Goal: Use online tool/utility: Utilize a website feature to perform a specific function

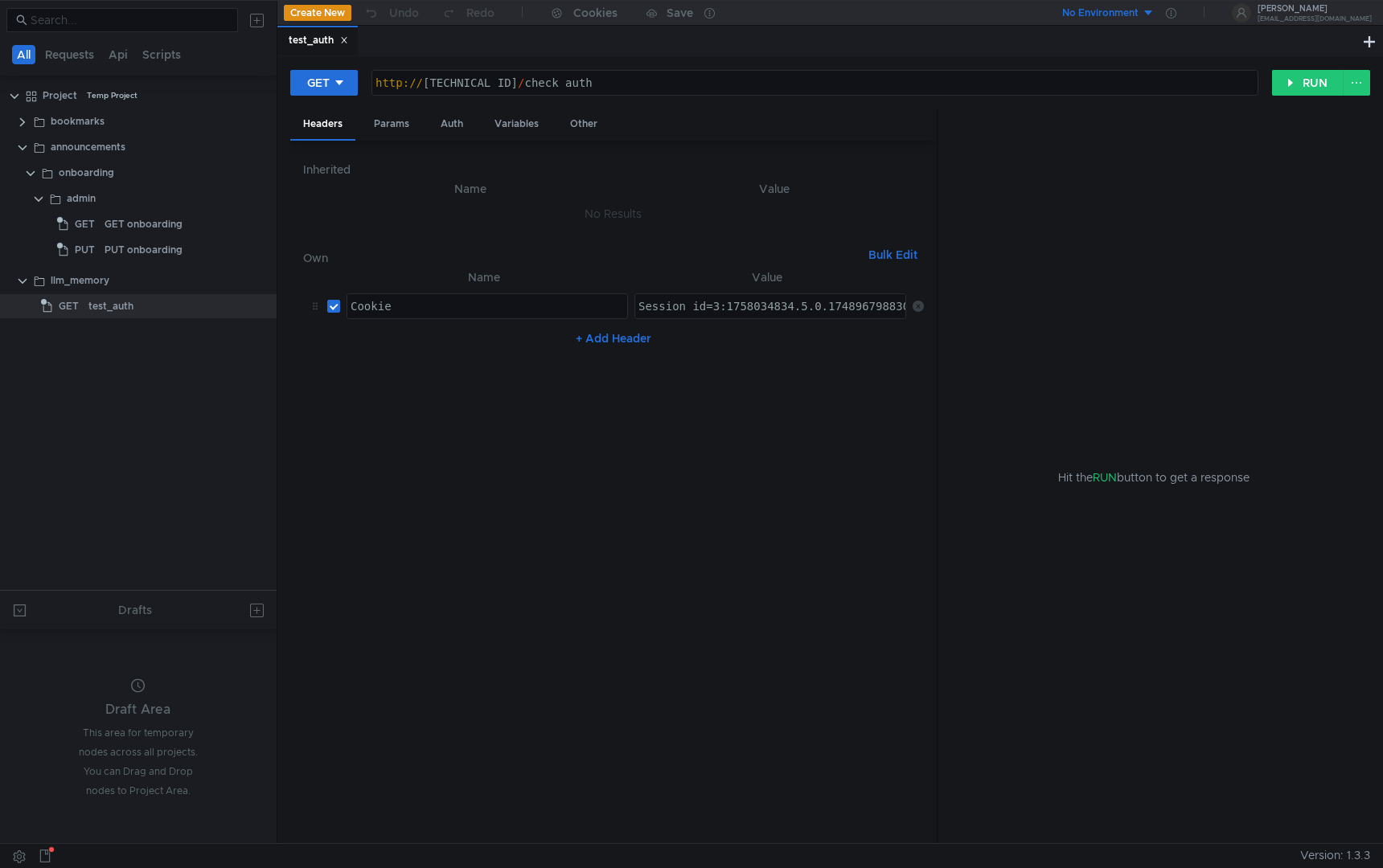
click at [147, 404] on tree-viewport "Project Temp Project bookmarks announcements onboarding admin GET GET onboardin…" at bounding box center [138, 336] width 277 height 507
click at [138, 311] on div "test_auth" at bounding box center [159, 306] width 142 height 24
click at [163, 310] on div "test_auth" at bounding box center [159, 306] width 142 height 24
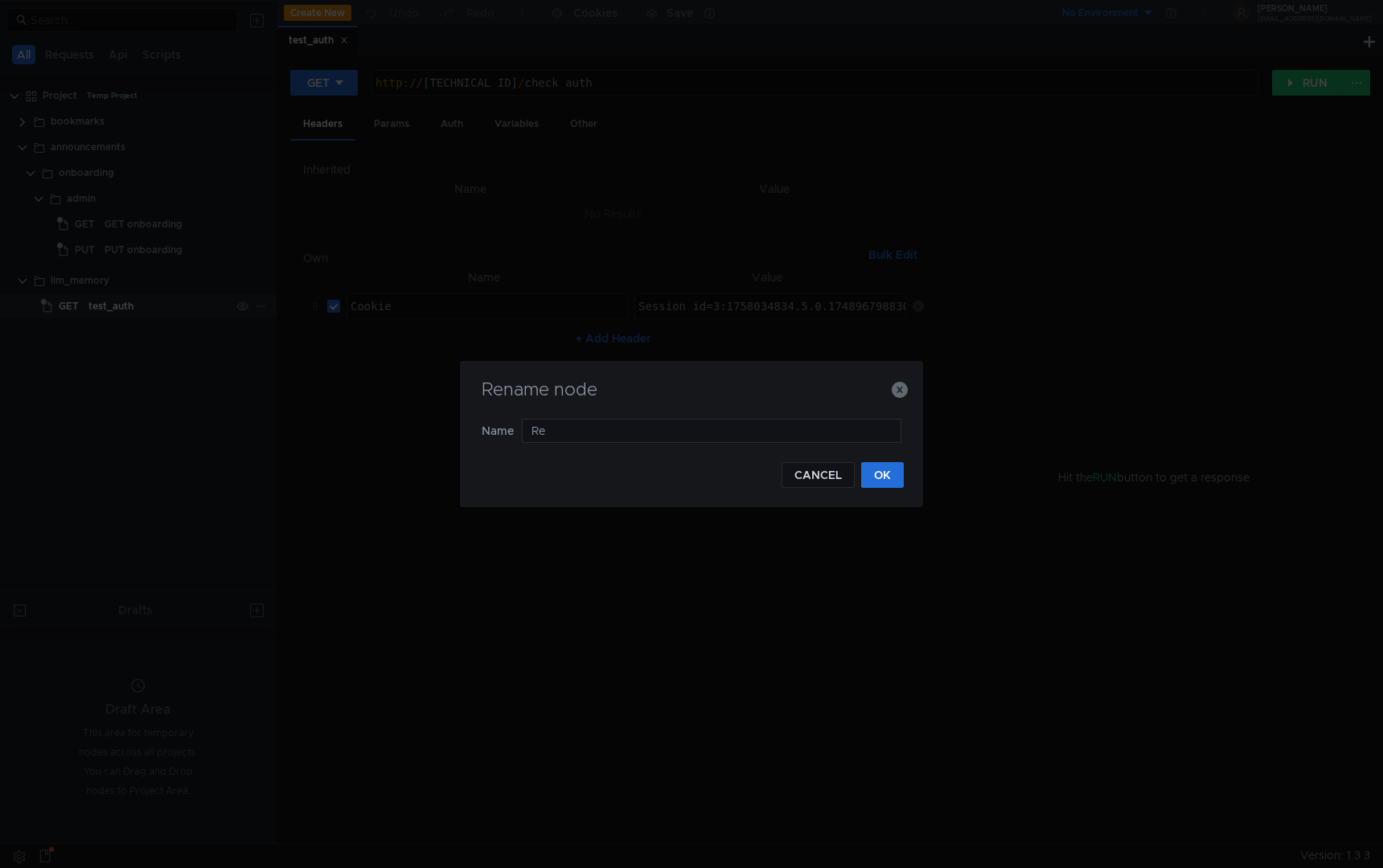
type input "R"
type input "Test encoder"
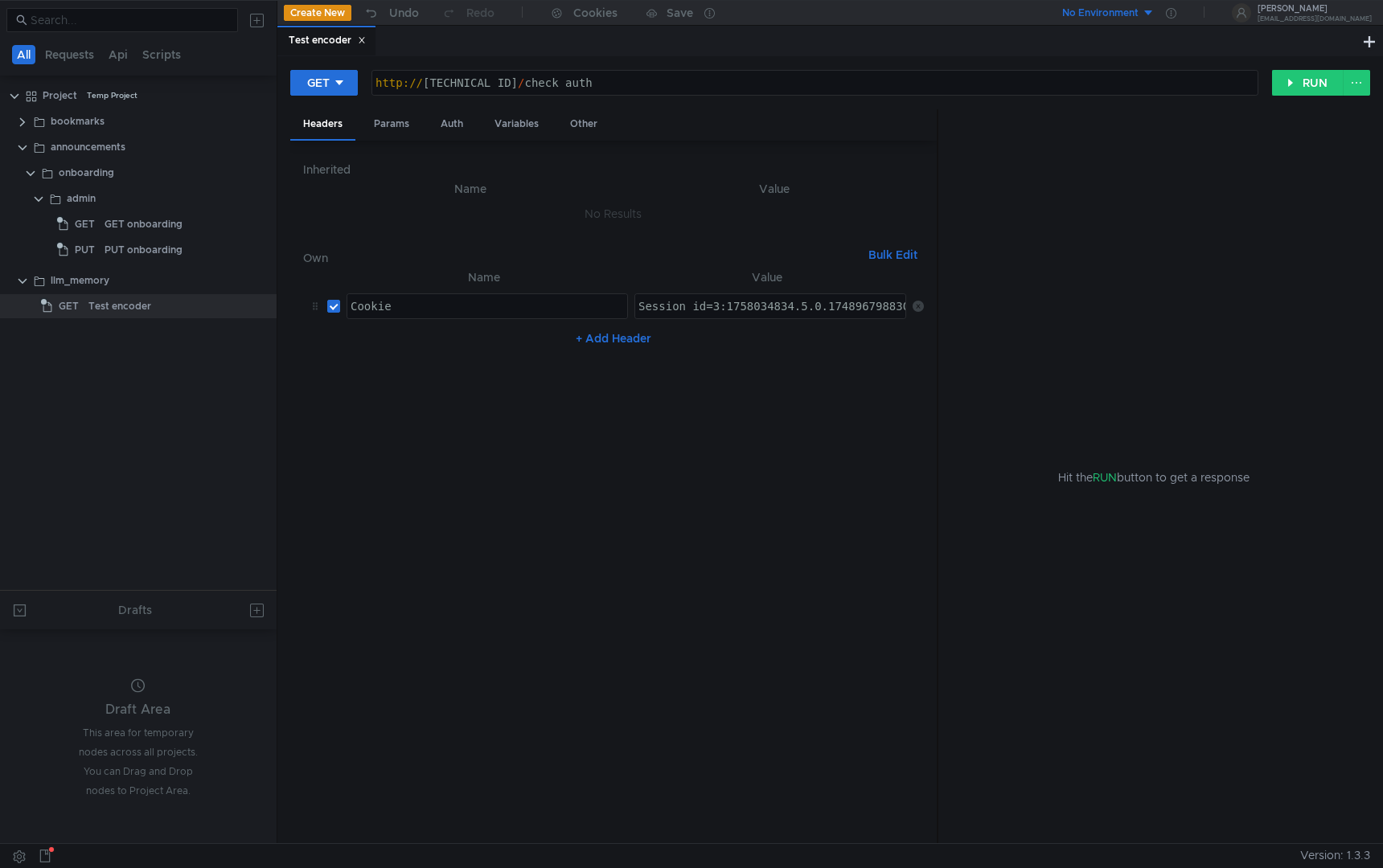
click at [637, 71] on div "http:// 0.0.0.0:8000 / check_auth" at bounding box center [814, 83] width 885 height 24
type textarea "http://0.0.0.0:8000/check_auth"
click at [562, 527] on nz-table "Name Value Cookie ההההההההההההההההההההההההההההההההההההההההההההההההההההההההההההה…" at bounding box center [613, 549] width 621 height 563
click at [324, 87] on div "GET" at bounding box center [318, 83] width 23 height 18
click at [335, 146] on li "POST" at bounding box center [325, 143] width 70 height 26
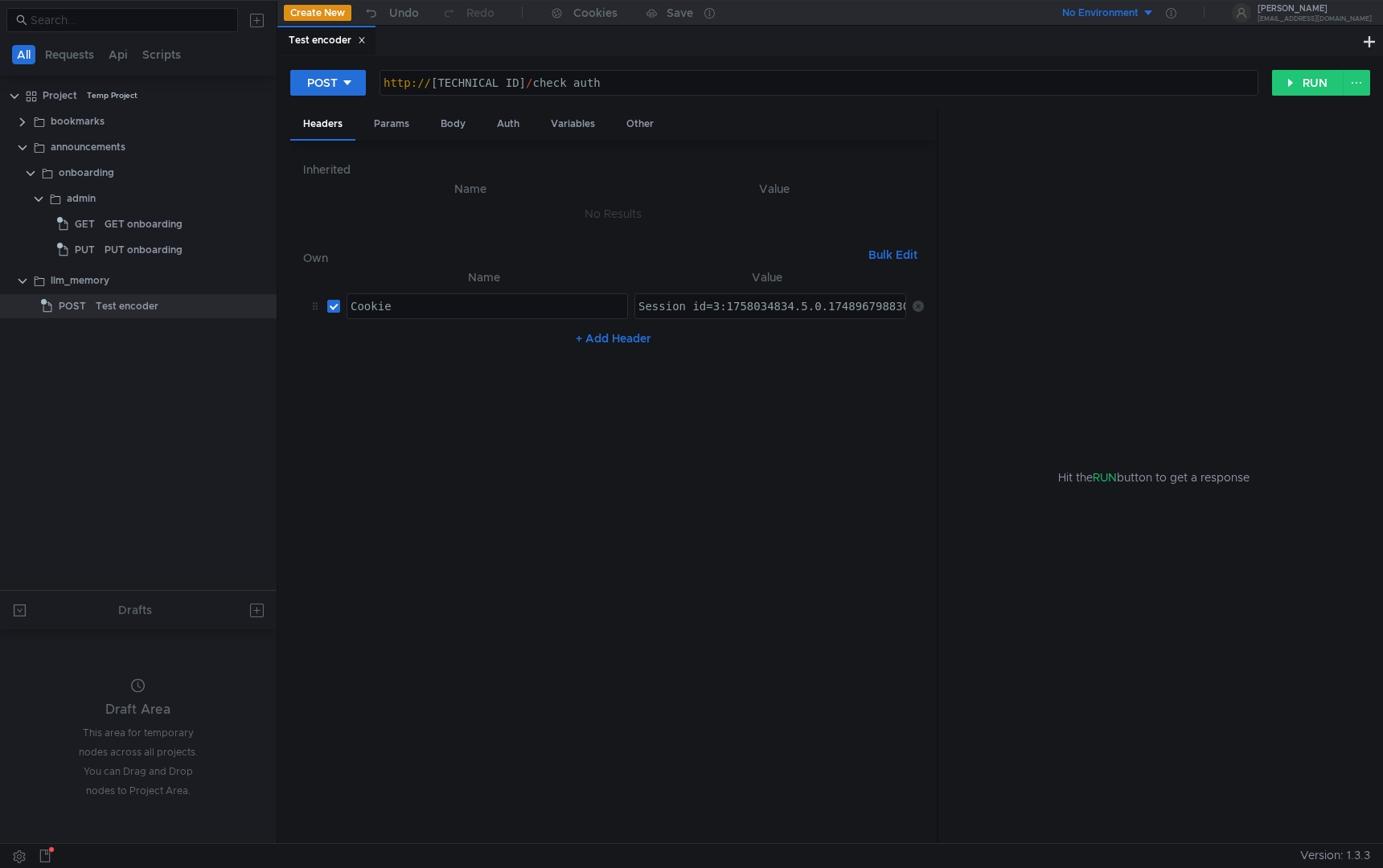
click at [614, 85] on div "http:// 0.0.0.0:8000 / check_auth" at bounding box center [819, 95] width 877 height 39
paste textarea "[URL][DOMAIN_NAME]"
type textarea "[URL][DOMAIN_NAME]"
click at [462, 126] on div "Body" at bounding box center [453, 124] width 51 height 30
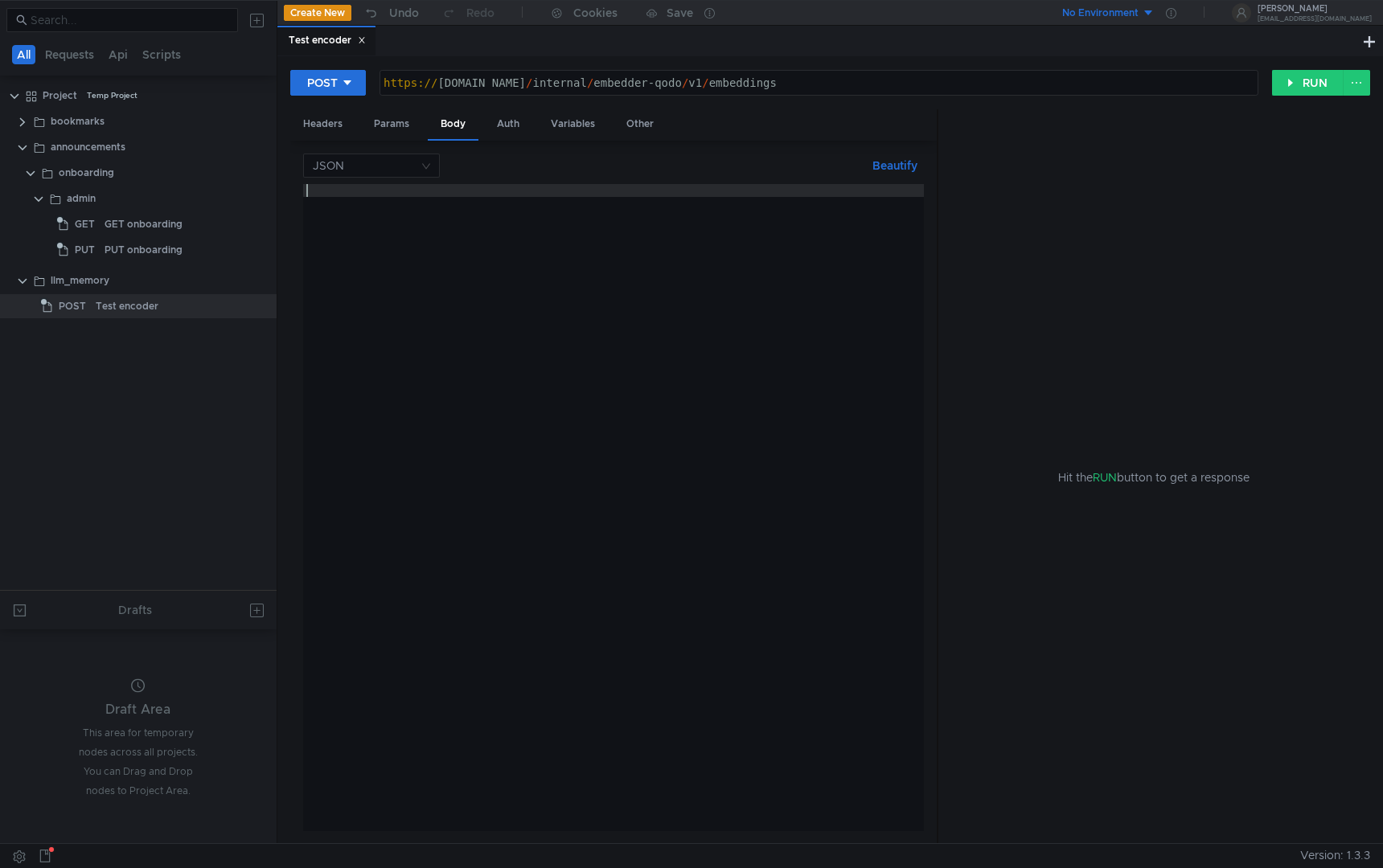
click at [405, 252] on div at bounding box center [613, 519] width 621 height 672
paste textarea "}"
type textarea "}"
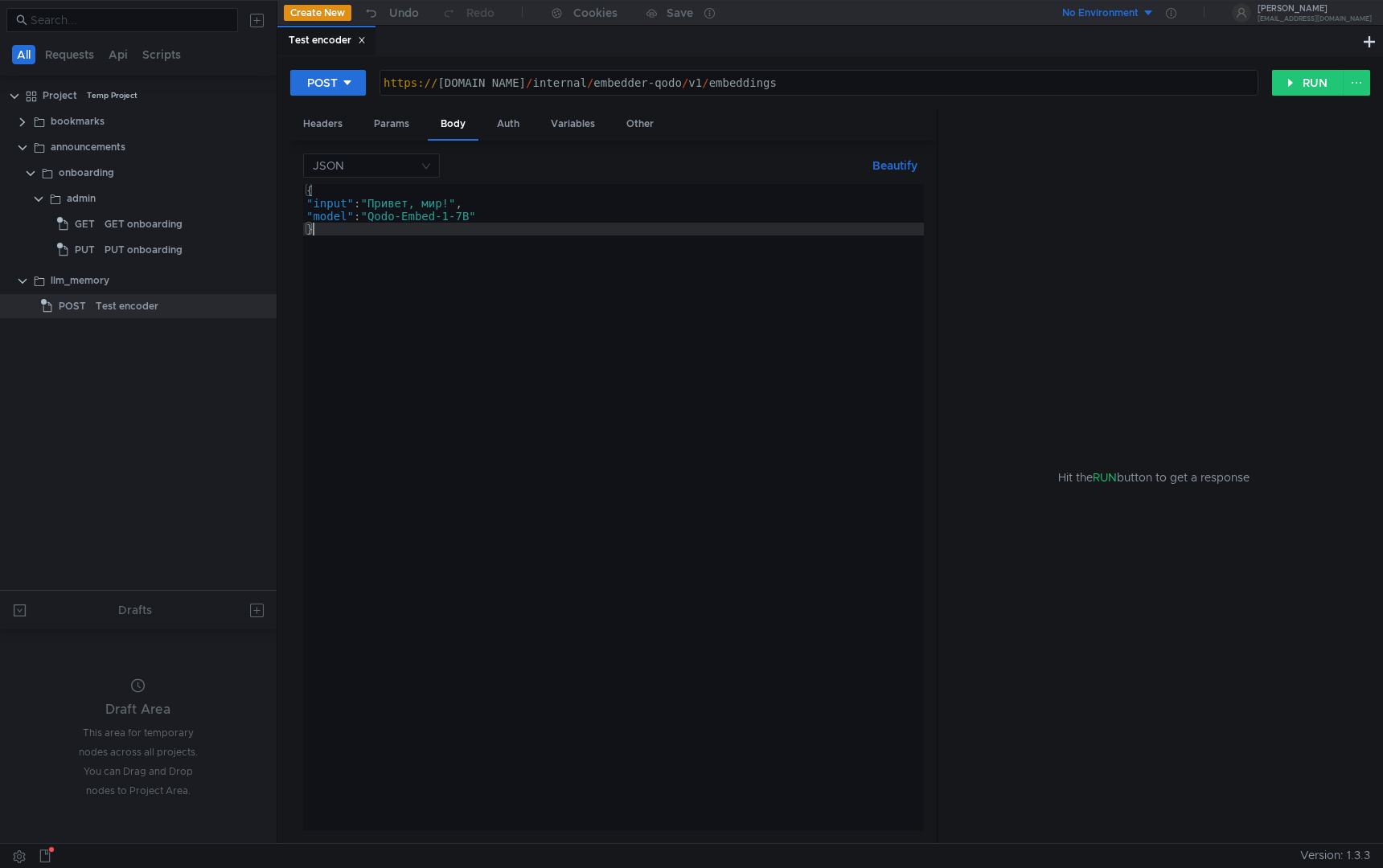
click at [417, 342] on div "{ "input" : "Привет, мир!" , "model" : "Qodo-Embed-1-7B" }" at bounding box center [613, 519] width 621 height 672
click at [876, 167] on button "Beautify" at bounding box center [894, 165] width 58 height 19
click at [581, 389] on div "{ "input" : "Привет, мир!" , "model" : "Qodo-Embed-1-7B" }" at bounding box center [613, 519] width 621 height 672
click at [1291, 87] on button "RUN" at bounding box center [1308, 83] width 72 height 26
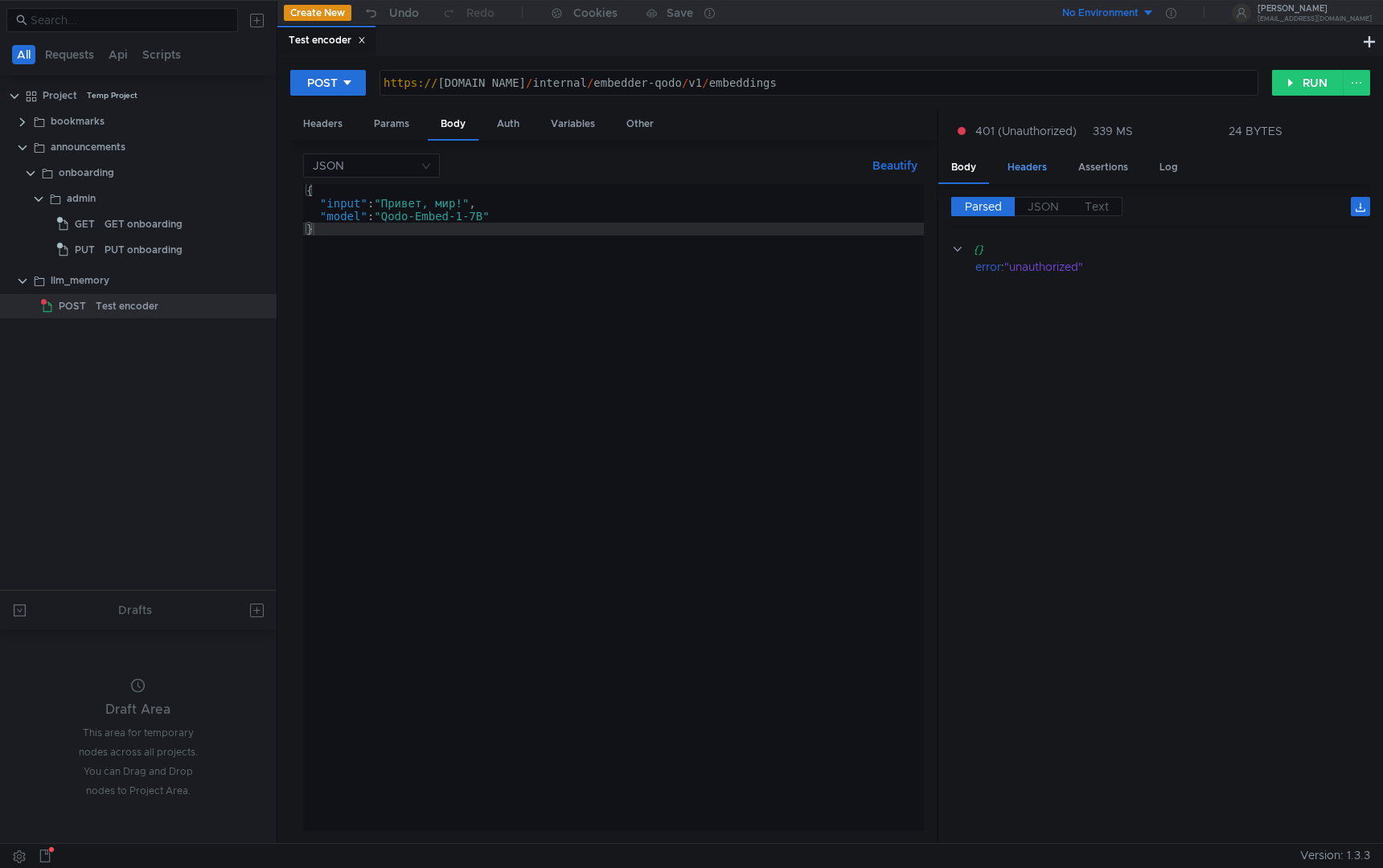
click at [1013, 170] on div "Headers" at bounding box center [1026, 168] width 65 height 30
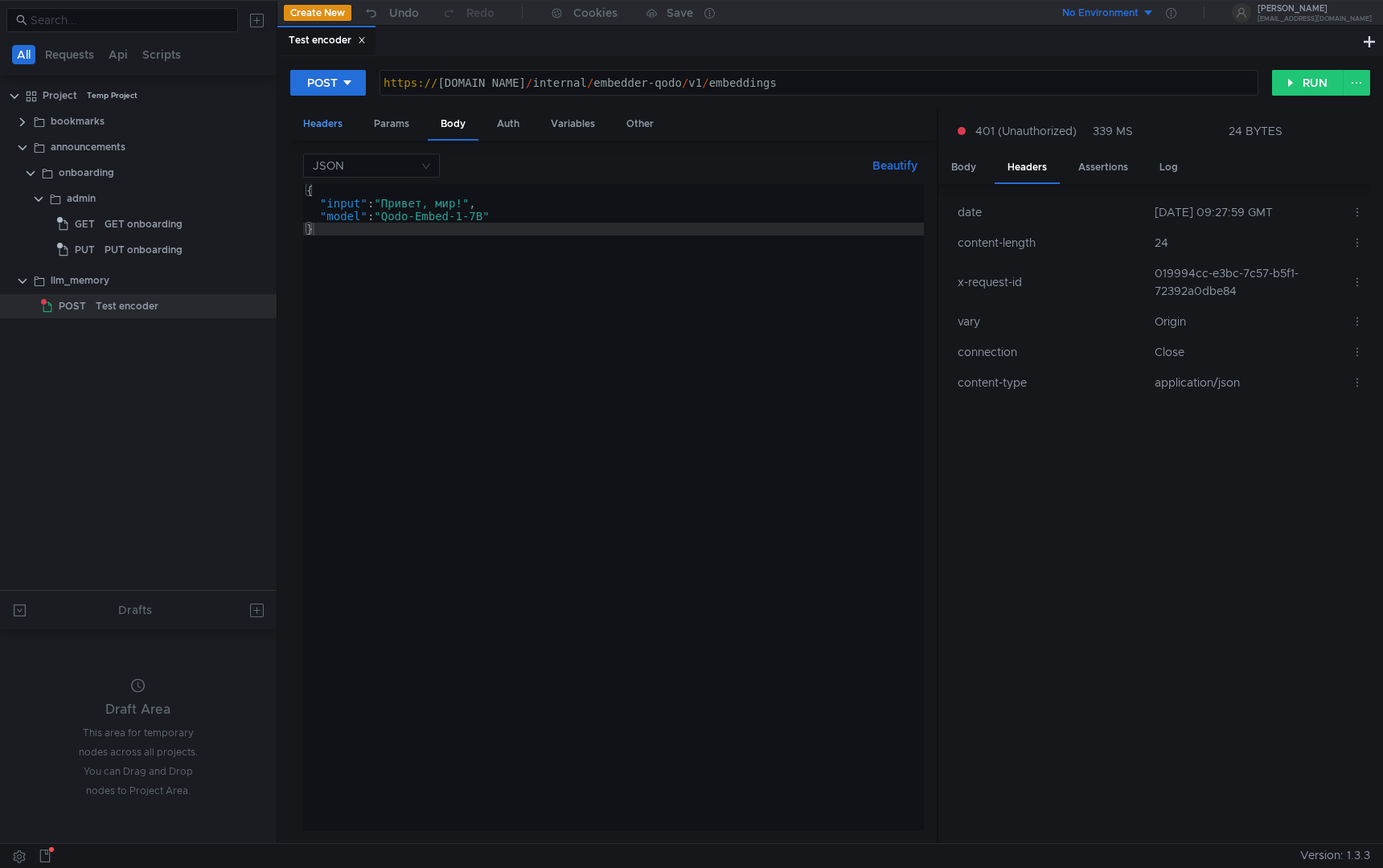
click at [335, 117] on div "Headers" at bounding box center [322, 124] width 65 height 30
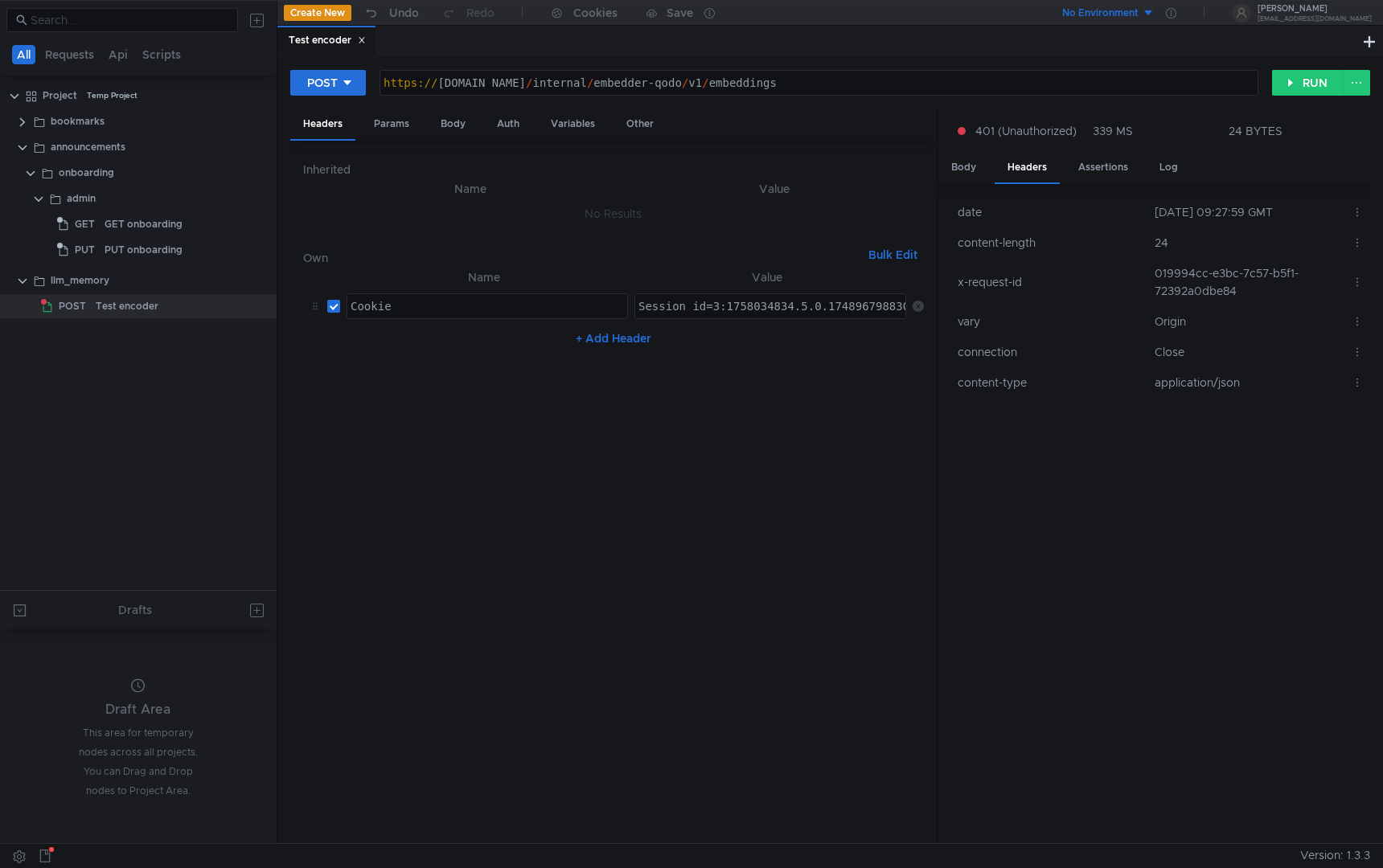
click at [335, 304] on input "checkbox" at bounding box center [333, 306] width 13 height 13
checkbox input "true"
click at [1312, 67] on div "POST https://api.eliza.yandex.net/internal/embedder-qodo/v1/embeddings https://…" at bounding box center [830, 449] width 1105 height 787
click at [1285, 76] on button "RUN" at bounding box center [1308, 83] width 72 height 26
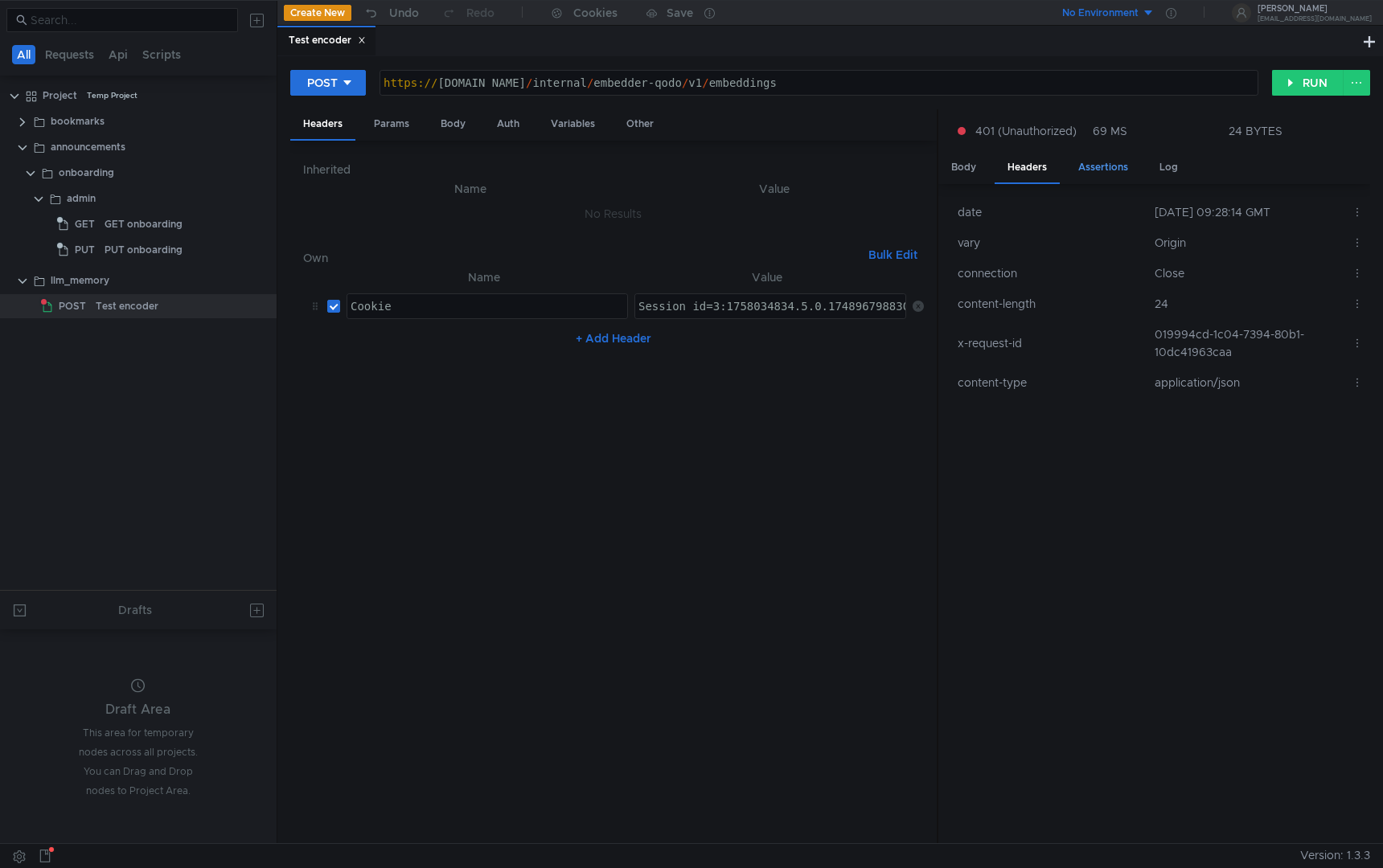
click at [1116, 172] on div "Assertions" at bounding box center [1103, 168] width 76 height 30
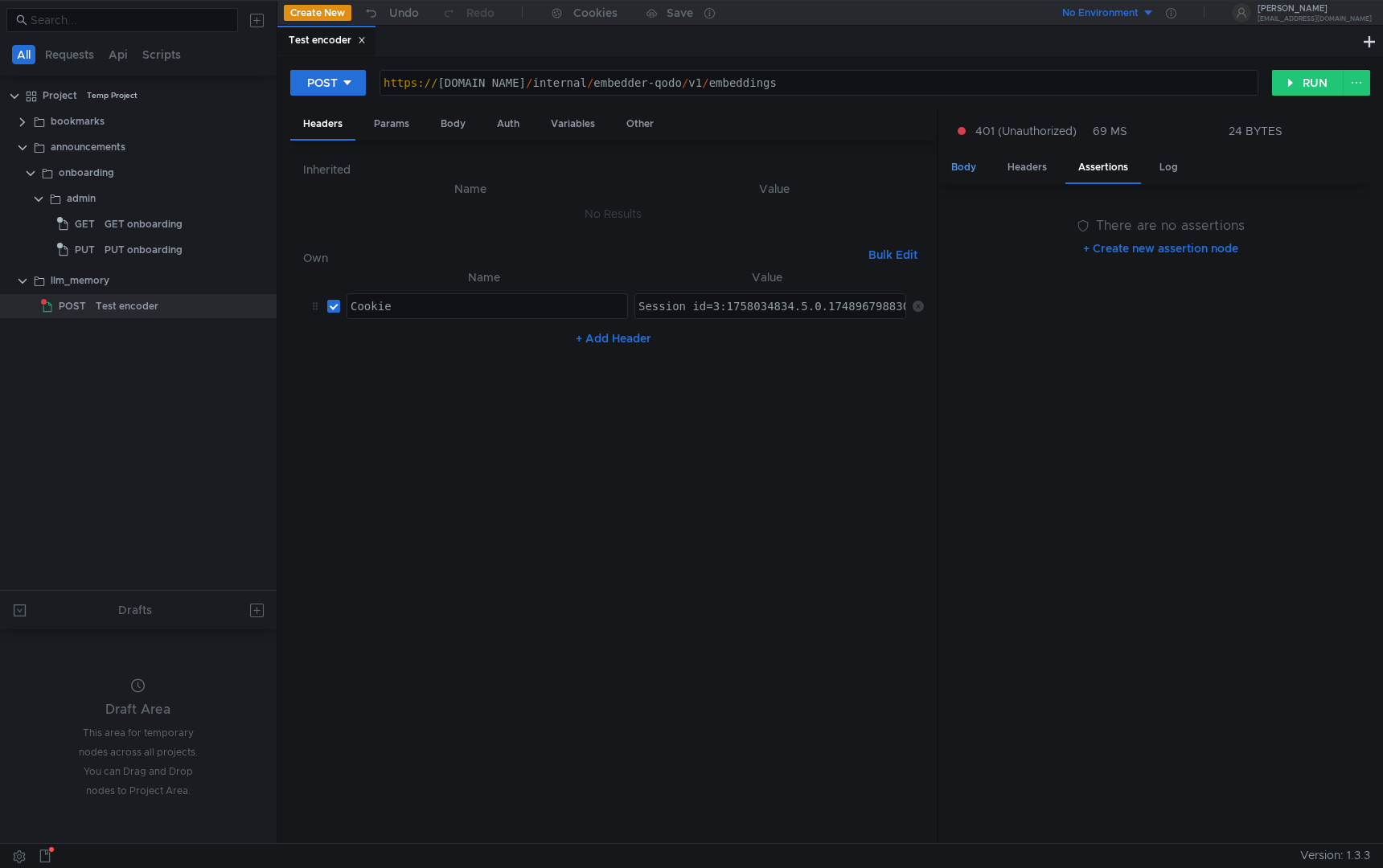
click at [967, 167] on div "Body" at bounding box center [963, 168] width 51 height 30
click at [1025, 171] on div "Headers" at bounding box center [1026, 168] width 65 height 30
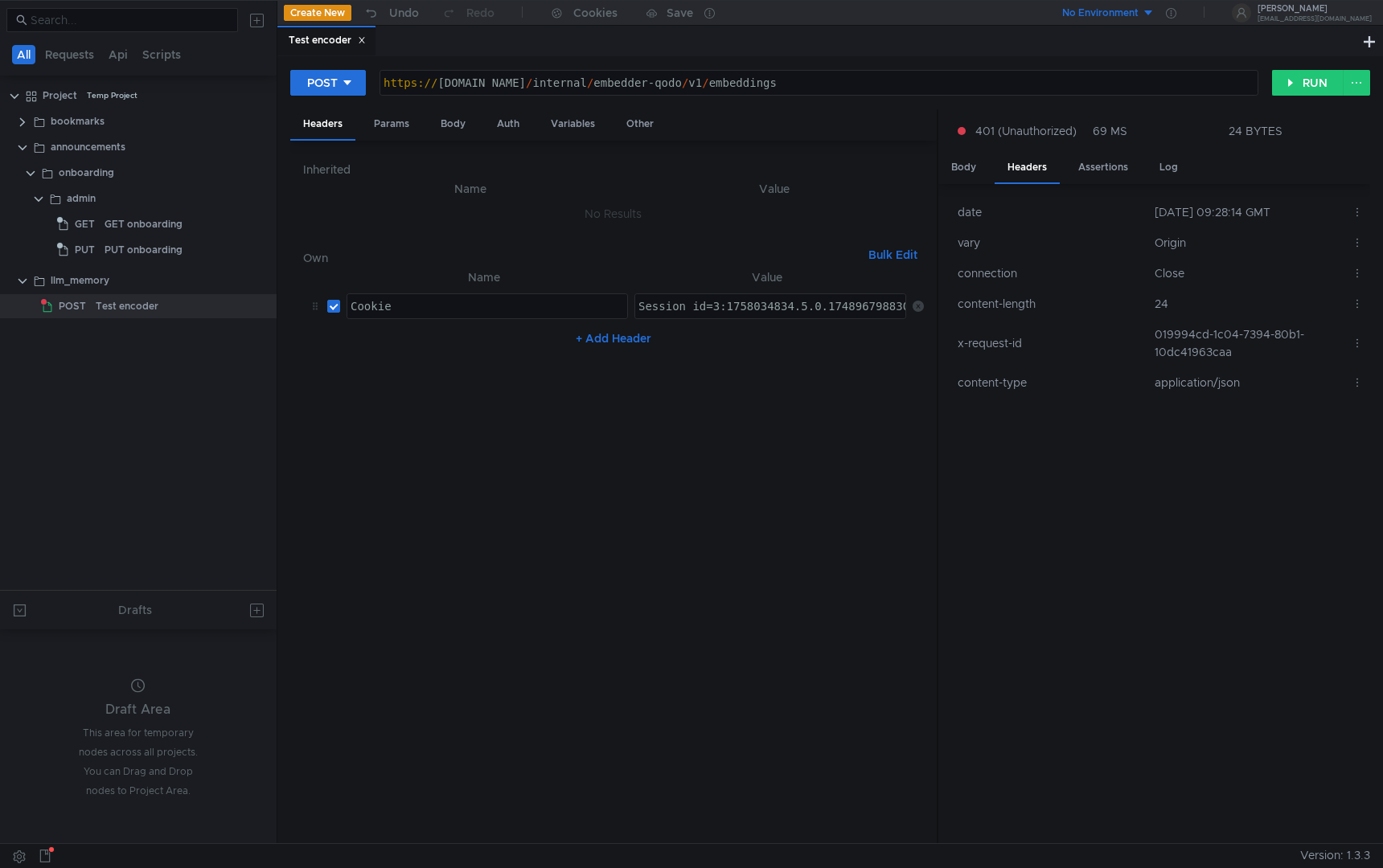
click at [636, 340] on button "+ Add Header" at bounding box center [614, 338] width 88 height 19
click at [685, 350] on div at bounding box center [771, 358] width 273 height 39
paste textarea "OAuth"
click at [785, 342] on div "OAuth" at bounding box center [771, 358] width 273 height 39
paste textarea "y1__xDNw-eRpdT-ARiuKyDj_uECWDcYByE3ykl3RaV6kgsKaAOnNmM"
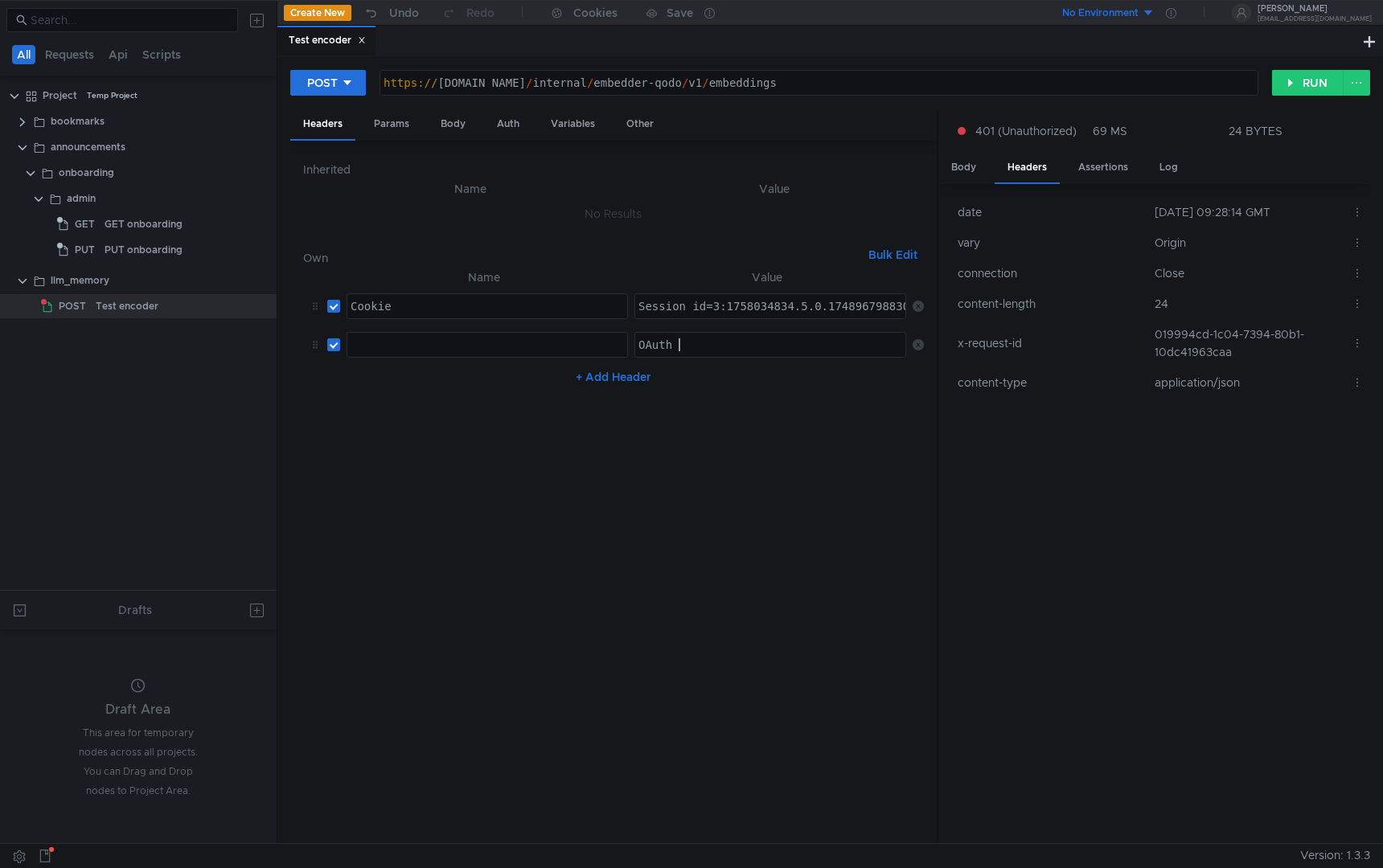
type textarea "OAuth y1__xDNw-eRpdT-ARiuKyDj_uECWDcYByE3ykl3RaV6kgsKaAOnNmM"
click at [781, 441] on nz-table "Name Value Cookie ההההההההההההההההההההההההההההההההההההההההההההההההההההההההההההה…" at bounding box center [613, 549] width 621 height 563
click at [457, 352] on div at bounding box center [488, 358] width 280 height 39
paste textarea "authorization"
type textarea "authorization"
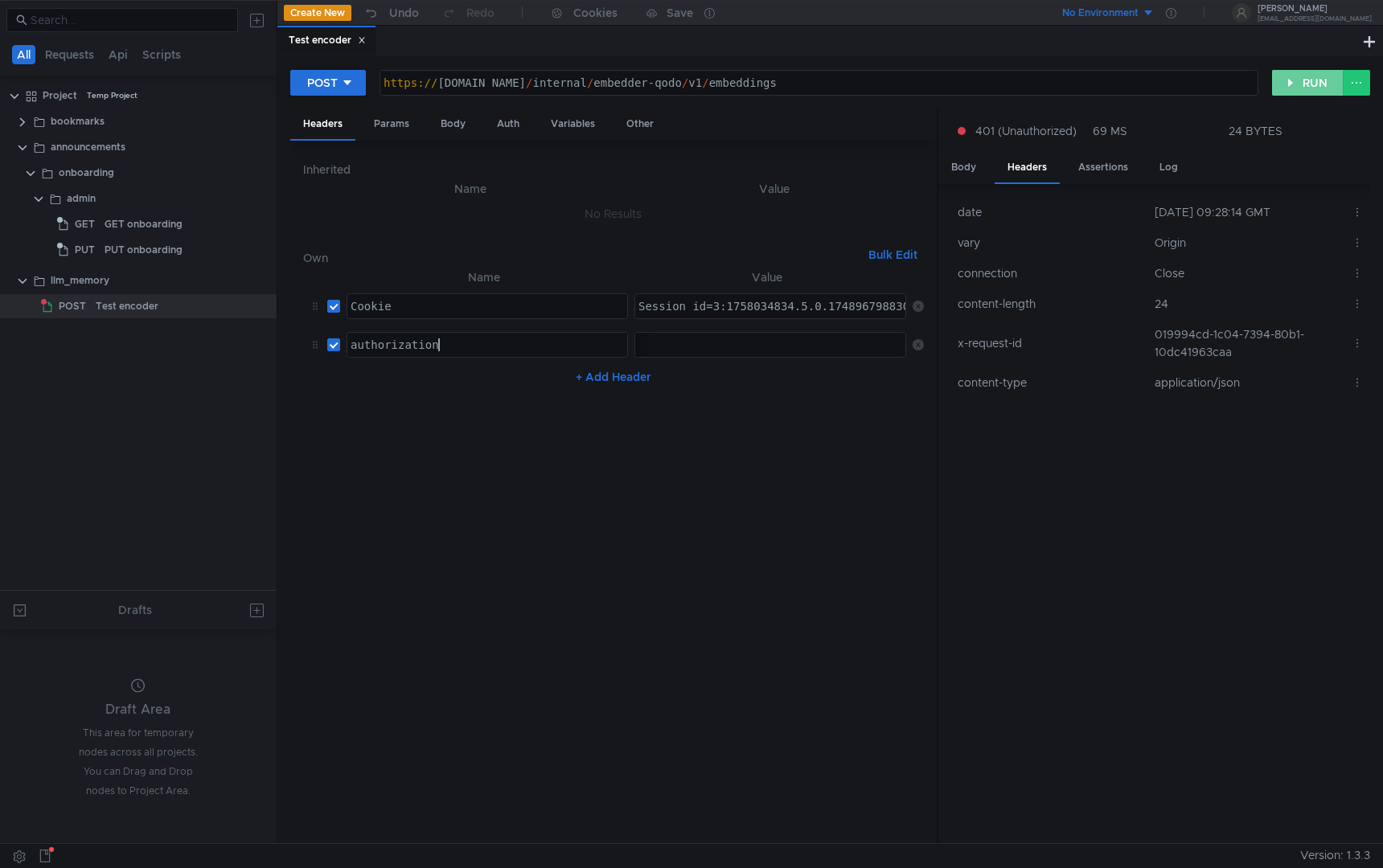
click at [1290, 84] on button "RUN" at bounding box center [1308, 83] width 72 height 26
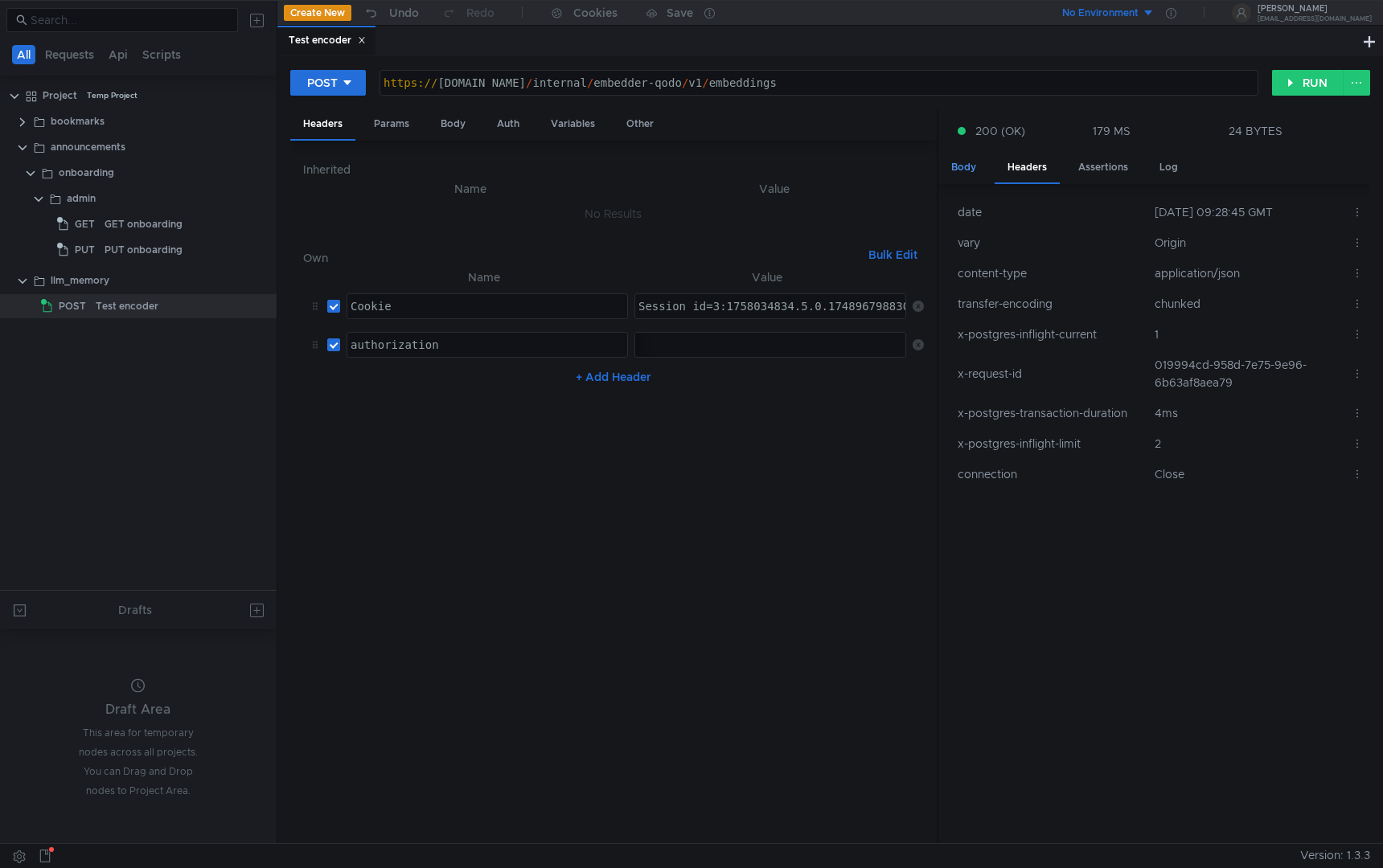
click at [971, 171] on div "Body" at bounding box center [963, 168] width 51 height 30
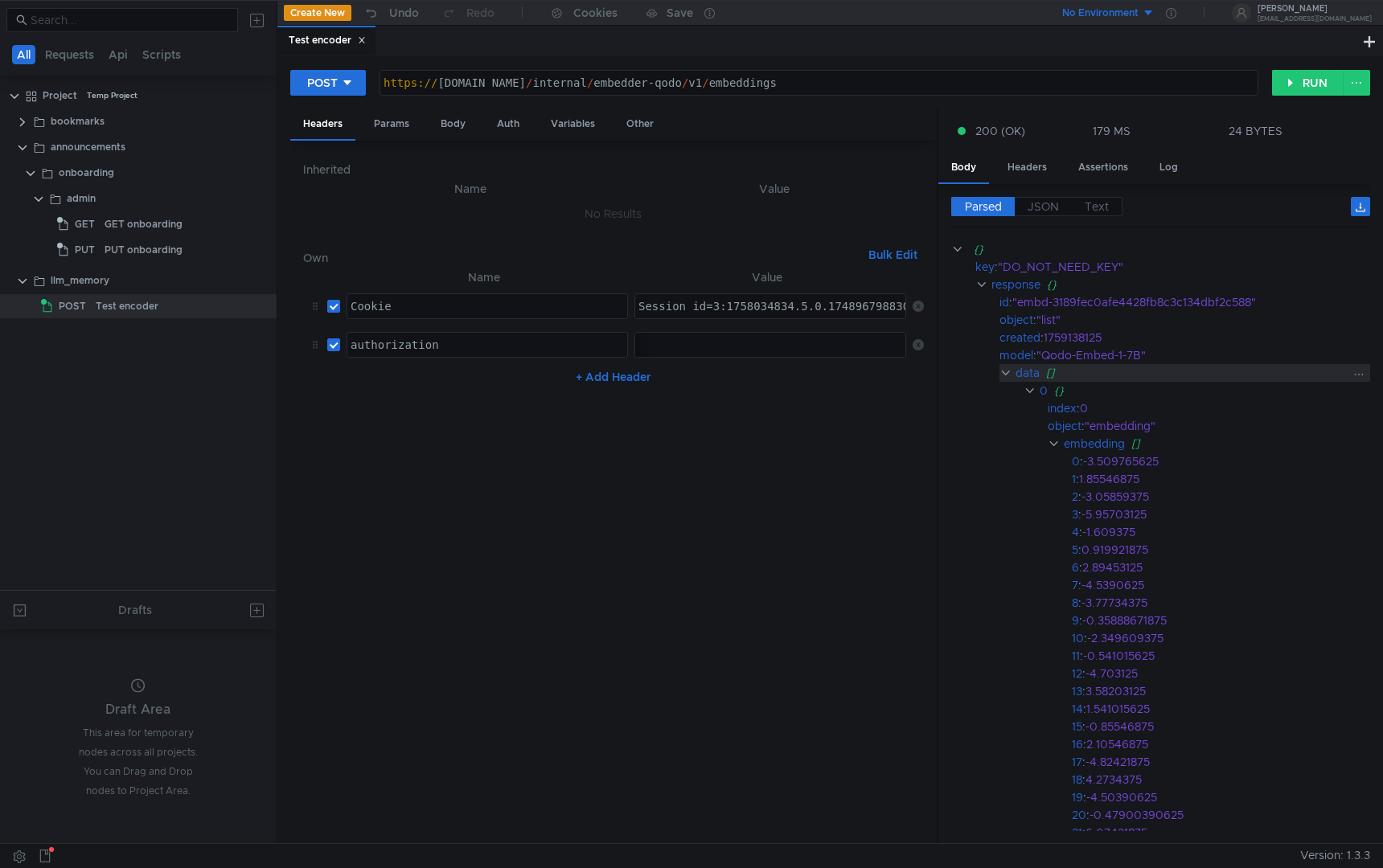
click at [1004, 372] on clr-icon at bounding box center [1005, 373] width 12 height 13
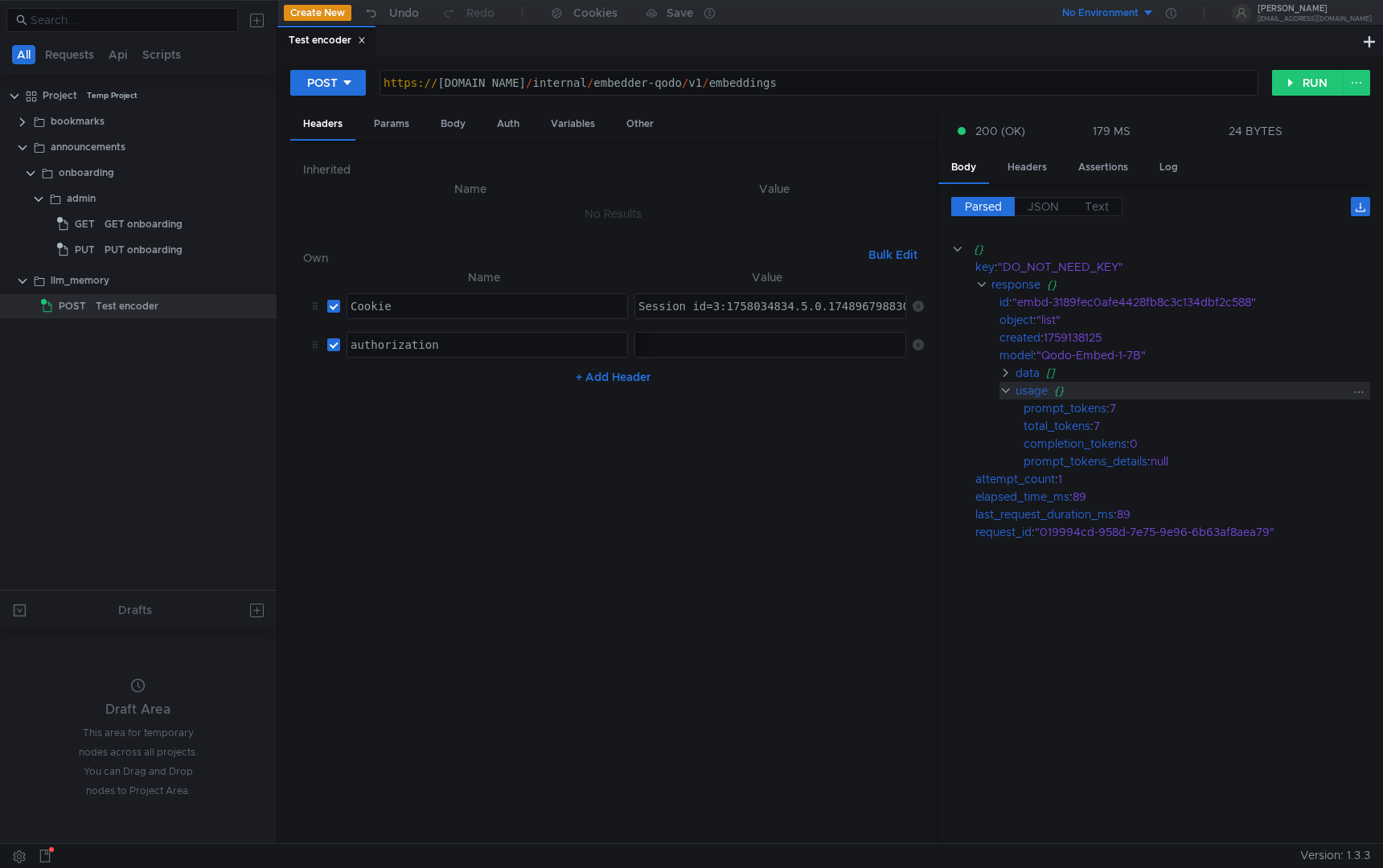
click at [1003, 387] on clr-icon at bounding box center [1005, 391] width 12 height 13
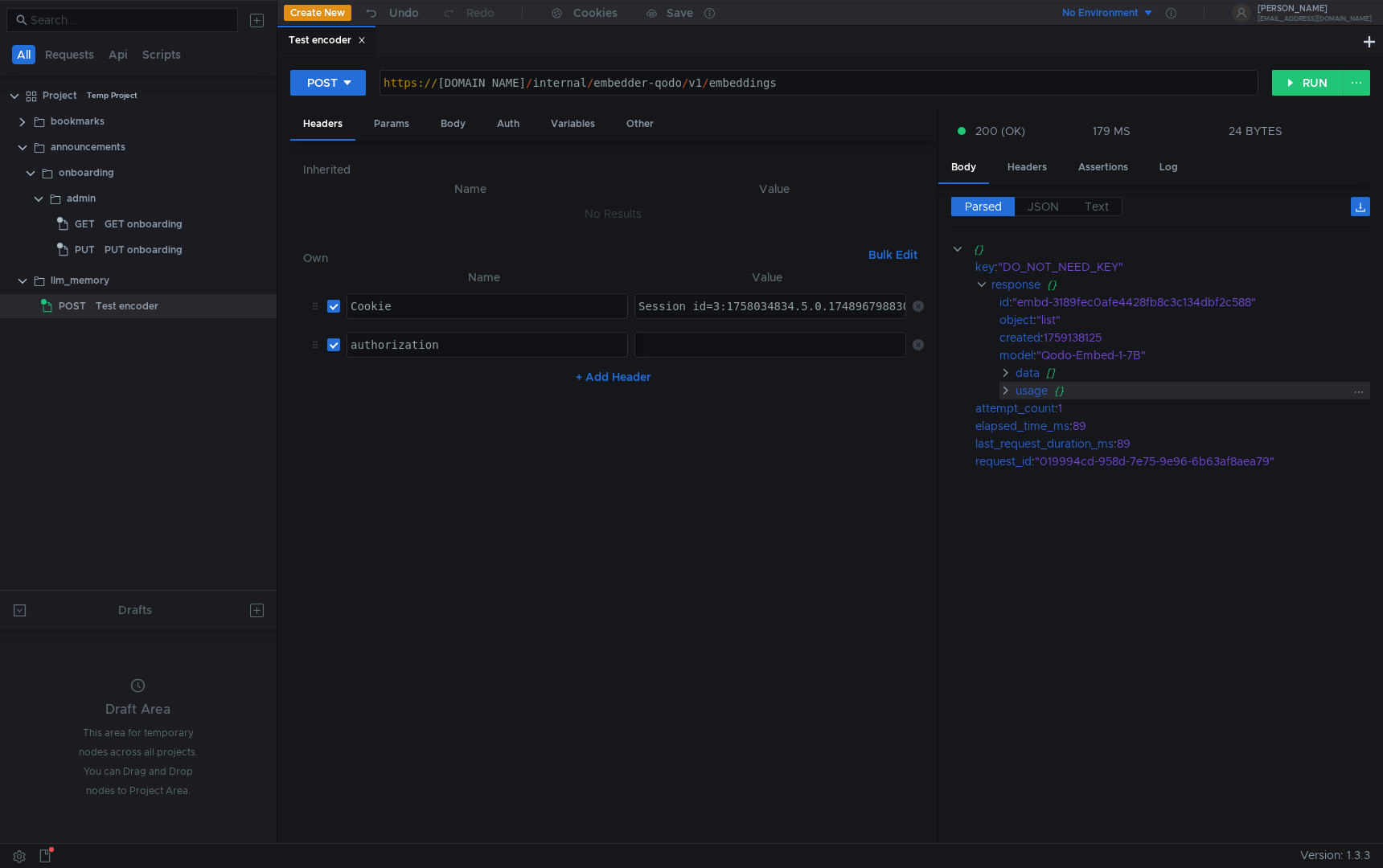
click at [1003, 387] on clr-icon at bounding box center [1005, 391] width 12 height 13
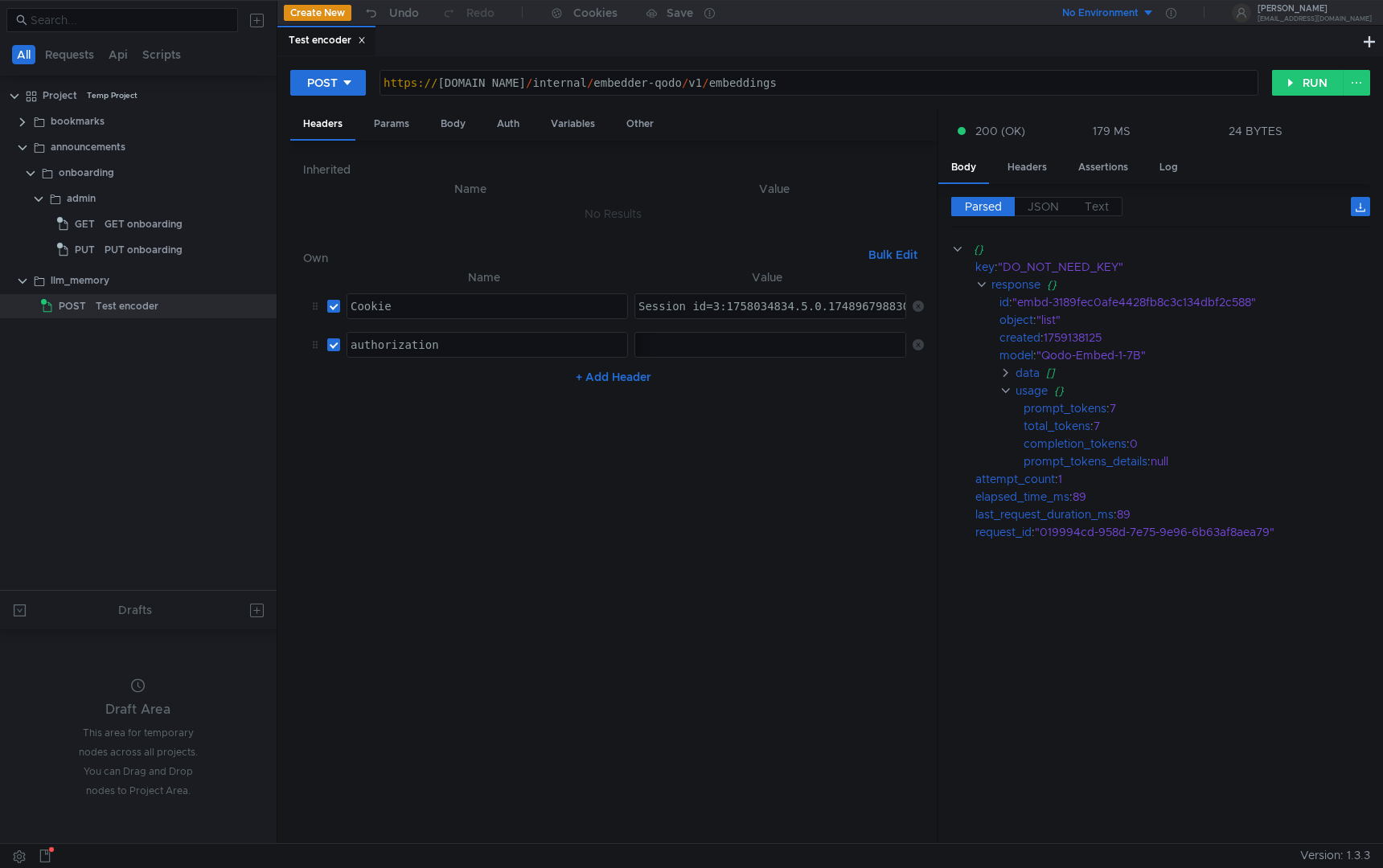
click at [1039, 559] on cdk-virtual-scroll-viewport "{} key : "DO_NOT_NEED_KEY" response {} id : "embd-3189fec0afe4428fb8c3c134dbf2c…" at bounding box center [1160, 535] width 419 height 590
click at [979, 290] on clr-icon at bounding box center [981, 284] width 12 height 13
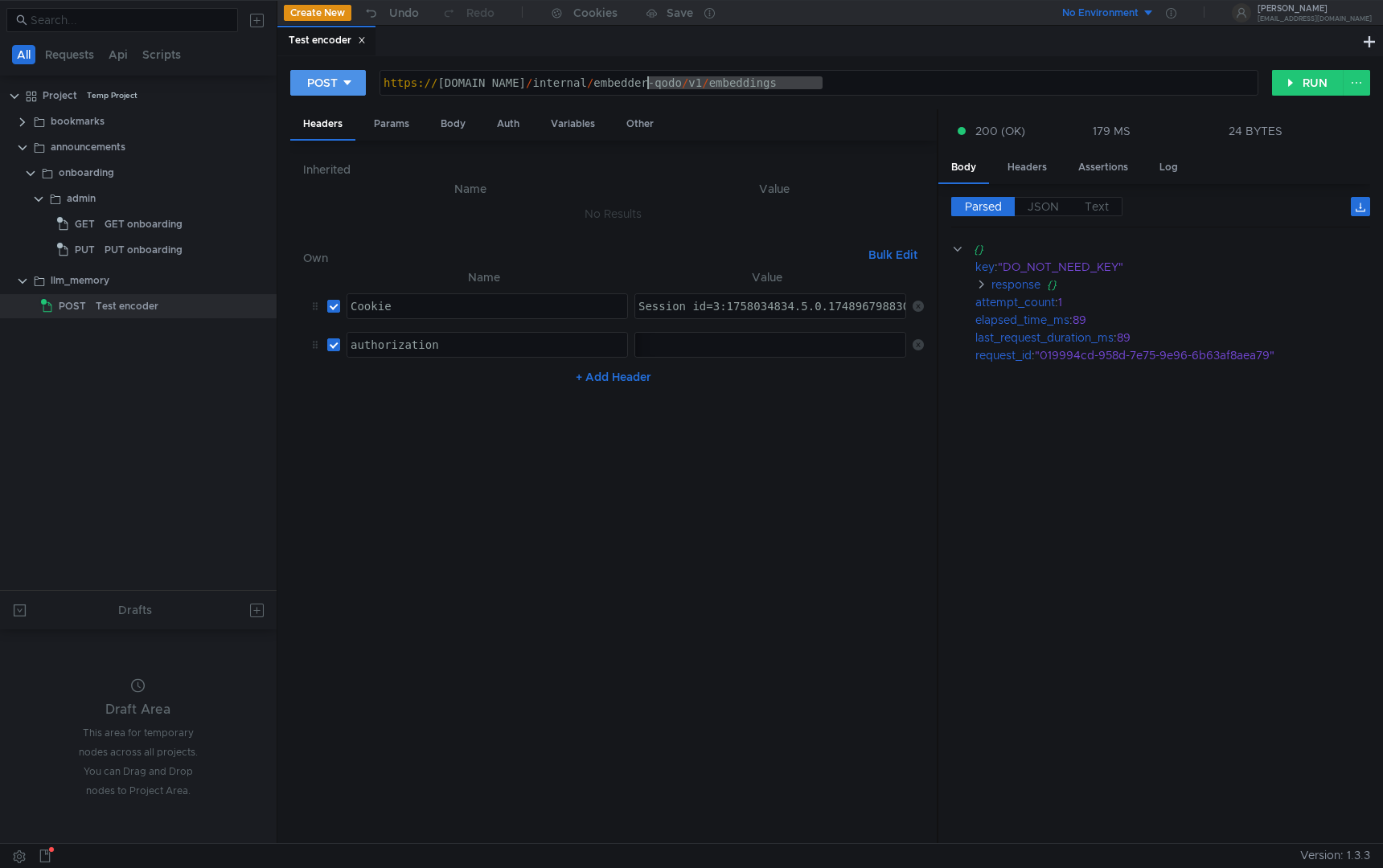
drag, startPoint x: 805, startPoint y: 80, endPoint x: 327, endPoint y: 72, distance: 478.1
click at [328, 72] on div "POST https://api.eliza.yandex.net/internal/embedder-qodo/v1/embeddings https://…" at bounding box center [780, 82] width 981 height 27
click at [395, 110] on div "Params" at bounding box center [391, 124] width 61 height 30
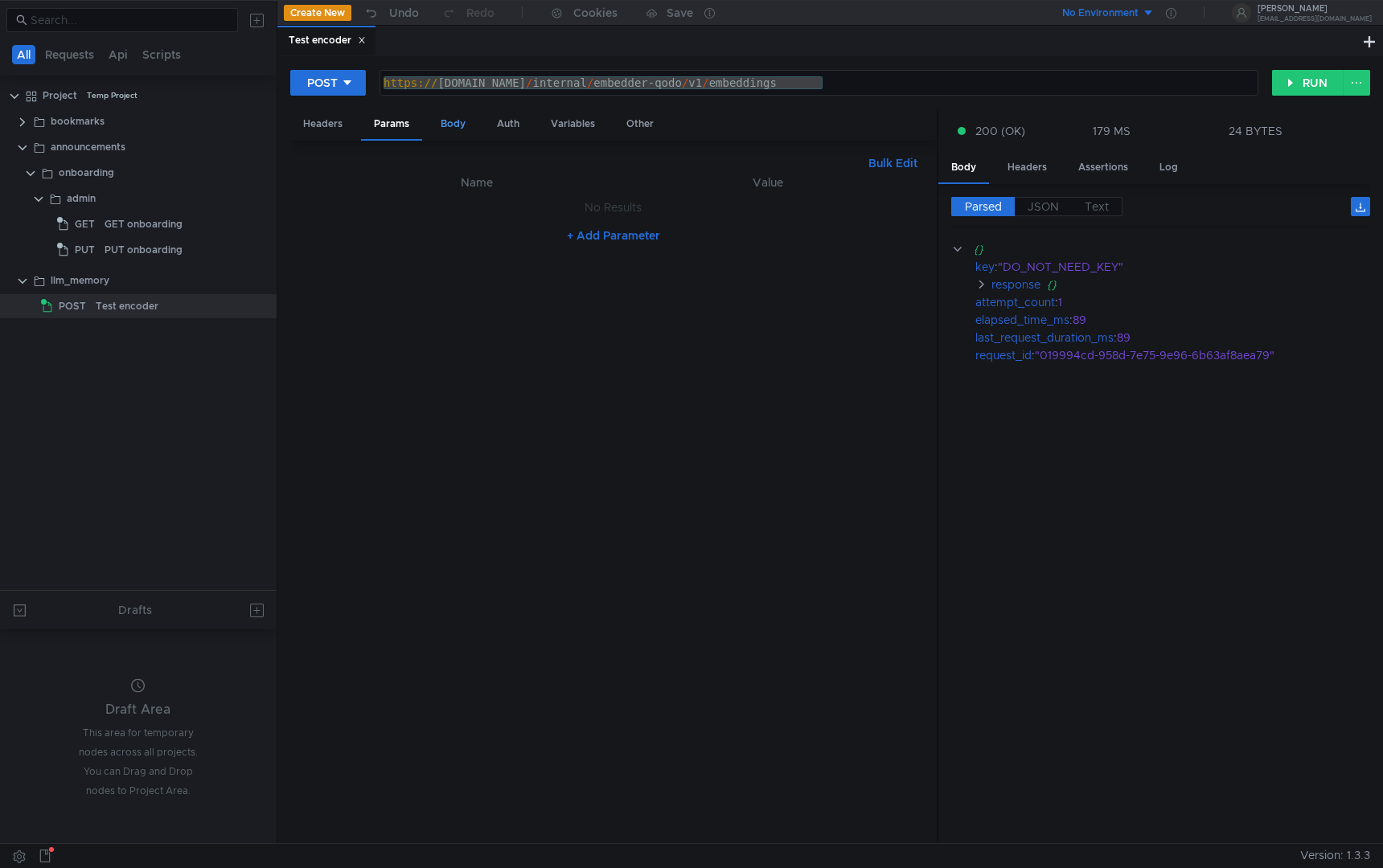
click at [448, 121] on div "Body" at bounding box center [453, 124] width 51 height 30
drag, startPoint x: 419, startPoint y: 282, endPoint x: 276, endPoint y: 130, distance: 208.7
click at [276, 130] on as-split "All Requests Api Scripts Project Temp Project bookmarks announcements onboardin…" at bounding box center [692, 422] width 1383 height 843
type textarea "{ "input": "Привет, мир!","
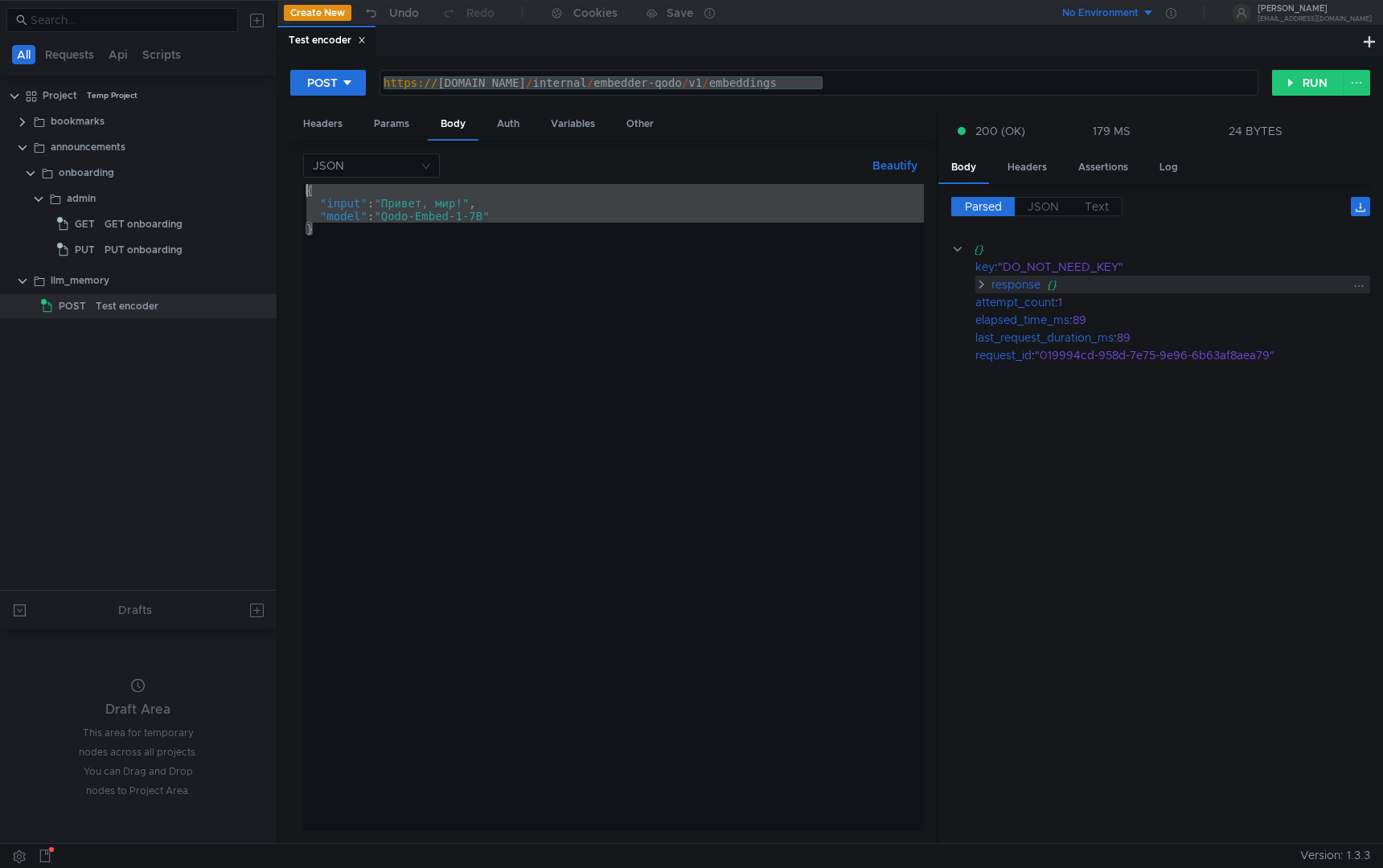
click at [979, 286] on clr-icon at bounding box center [981, 284] width 12 height 13
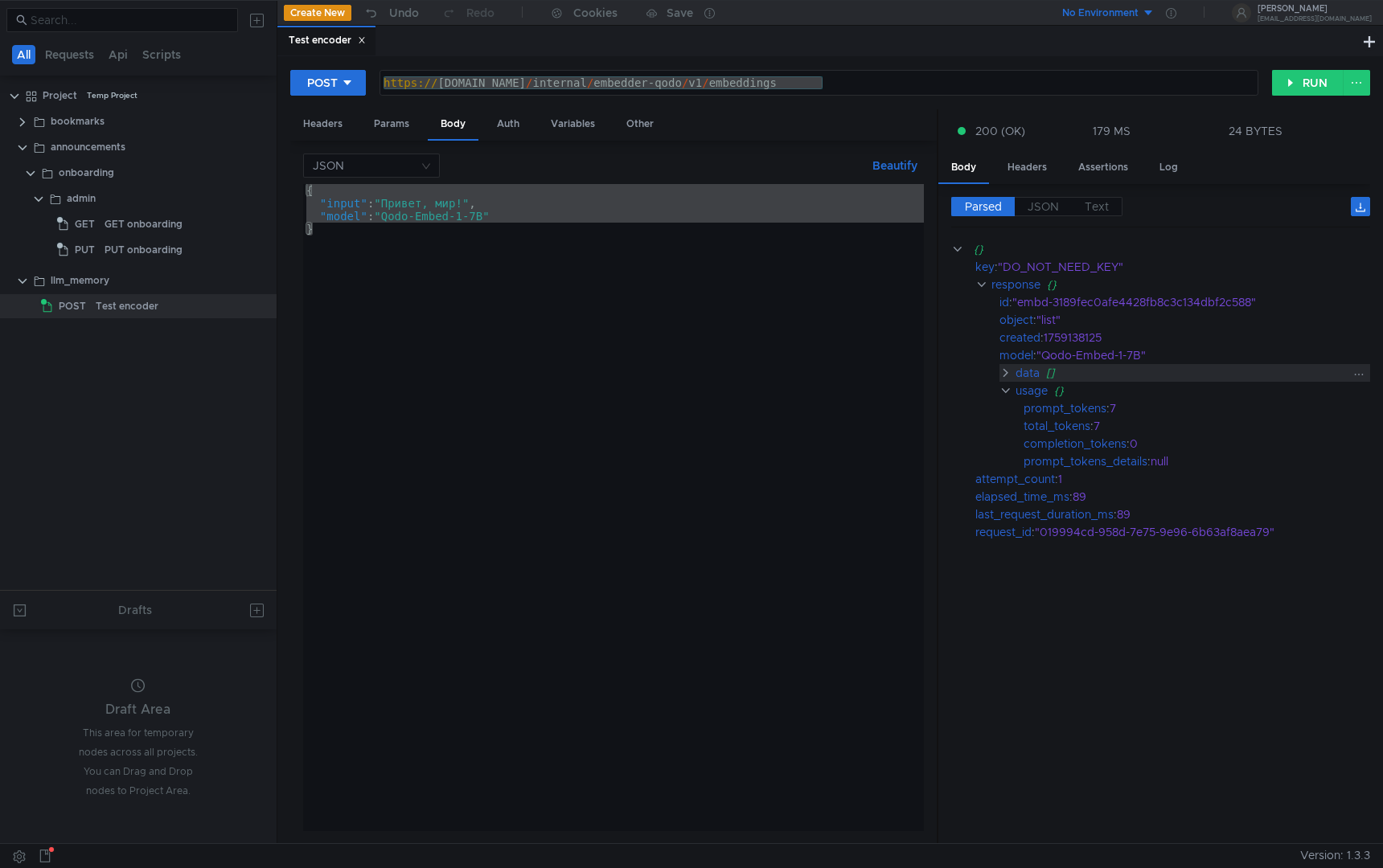
click at [1001, 374] on clr-icon at bounding box center [1005, 373] width 12 height 13
